Goal: Task Accomplishment & Management: Use online tool/utility

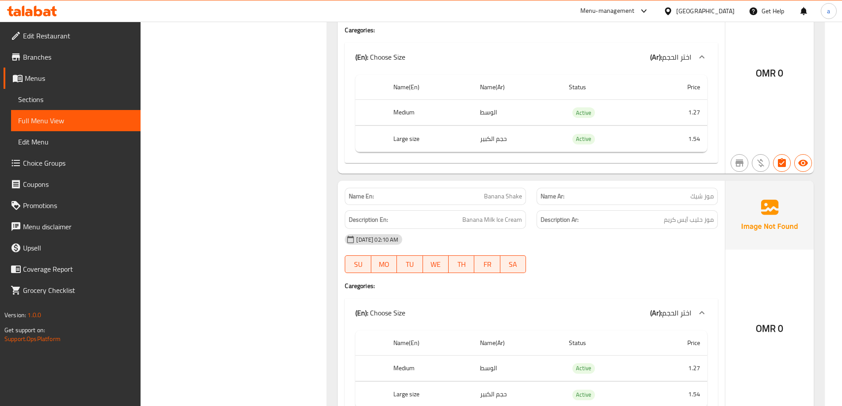
scroll to position [24213, 0]
click at [58, 57] on span "Branches" at bounding box center [78, 57] width 111 height 11
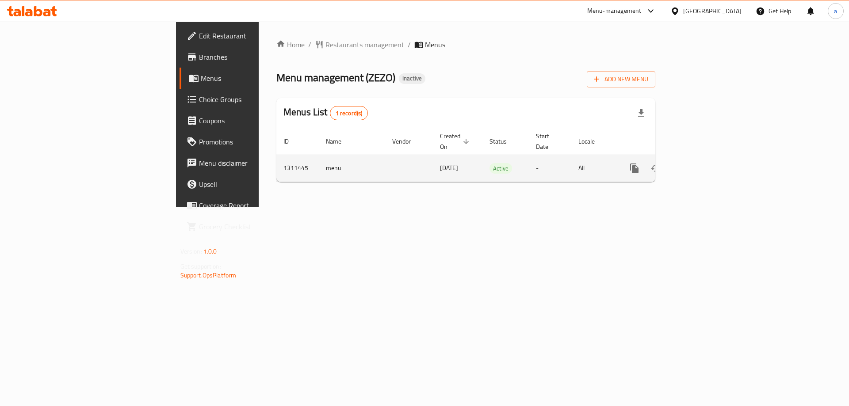
click at [703, 163] on icon "enhanced table" at bounding box center [698, 168] width 11 height 11
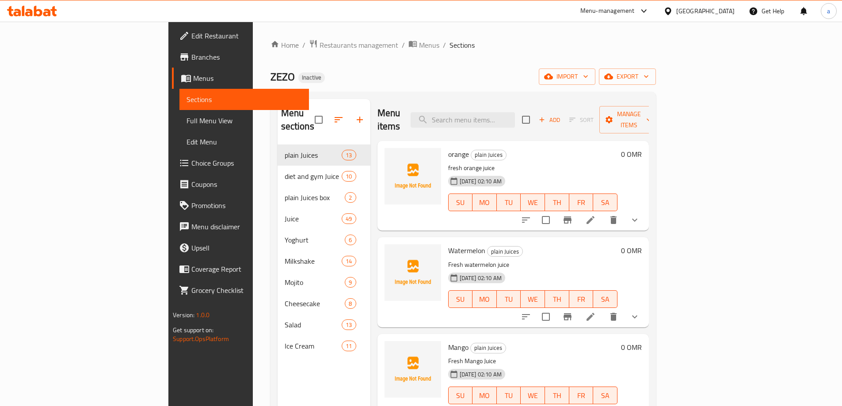
click at [179, 113] on link "Full Menu View" at bounding box center [244, 120] width 130 height 21
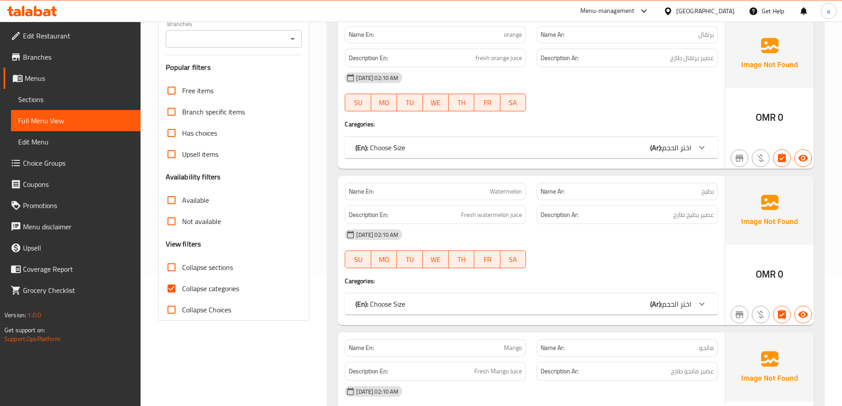
scroll to position [177, 0]
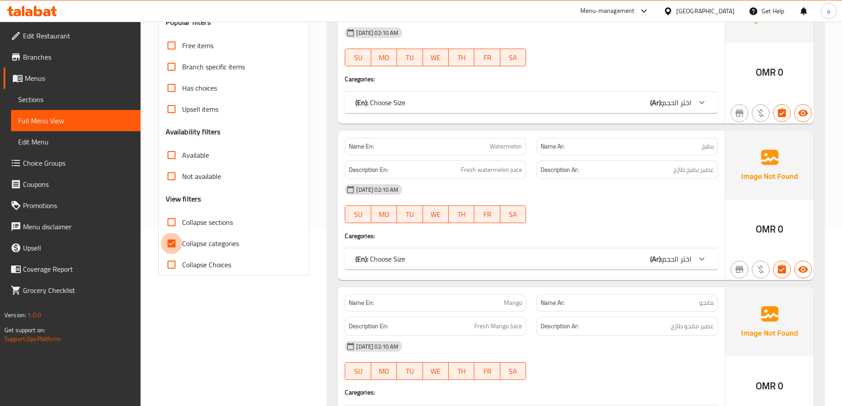
click at [166, 244] on input "Collapse categories" at bounding box center [171, 243] width 21 height 21
checkbox input "false"
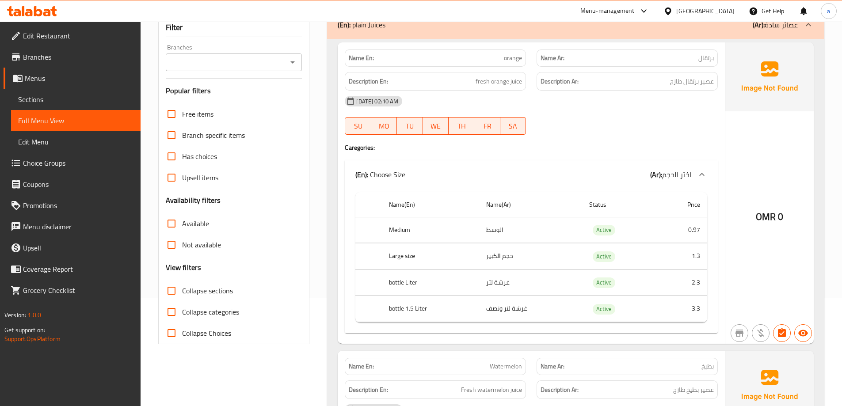
scroll to position [0, 0]
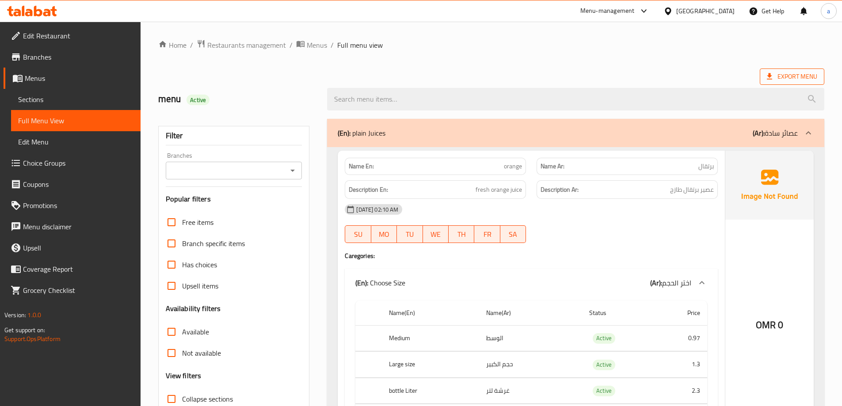
click at [805, 80] on span "Export Menu" at bounding box center [792, 76] width 50 height 11
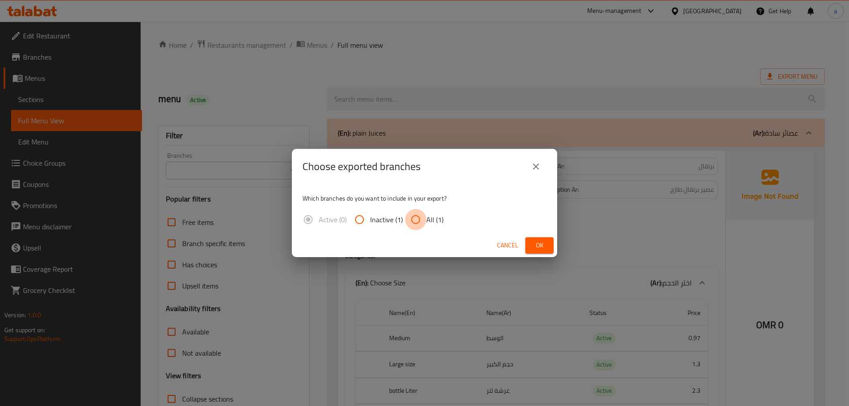
click at [421, 221] on input "All (1)" at bounding box center [415, 219] width 21 height 21
radio input "true"
click at [536, 248] on span "Ok" at bounding box center [539, 245] width 14 height 11
